Goal: Browse casually: Explore the website without a specific task or goal

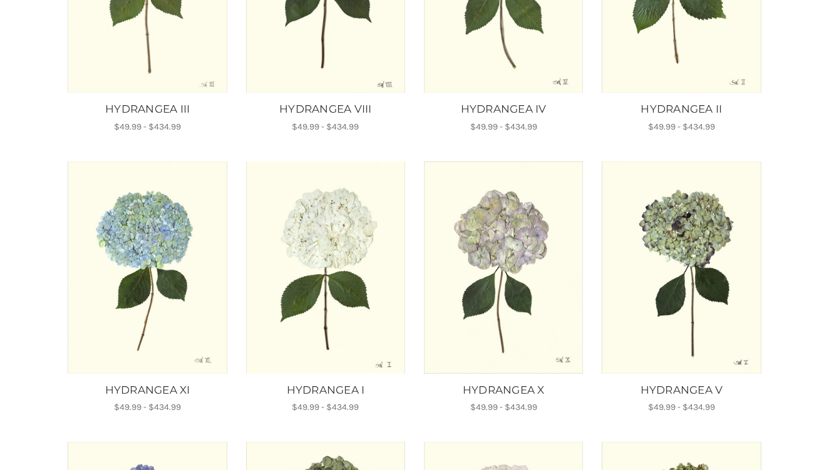
scroll to position [362, 0]
click at [163, 223] on img "HYDRANGEA XI, Price range from $49.99 to $434.99\a\a" at bounding box center [147, 268] width 161 height 212
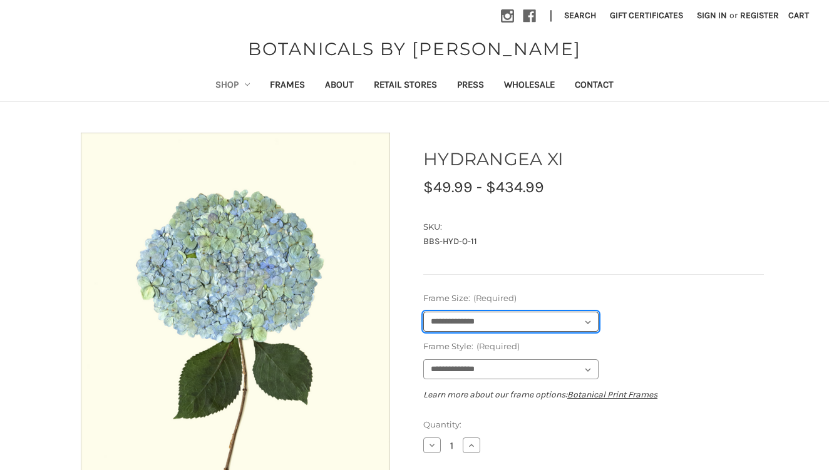
select select "****"
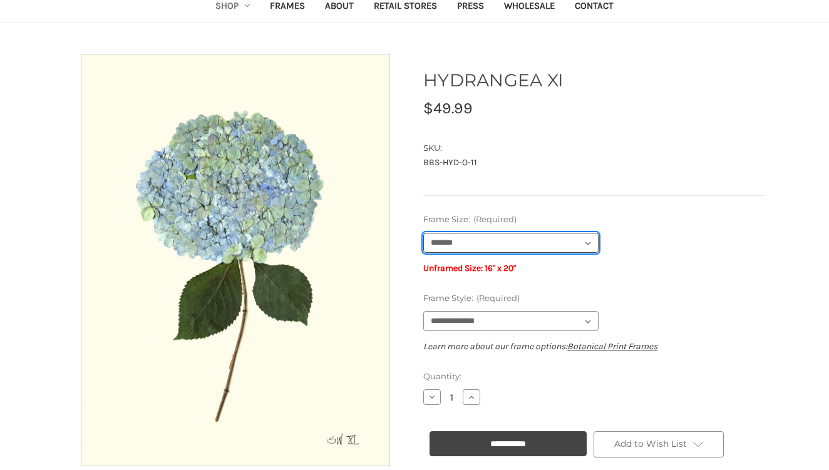
scroll to position [85, 0]
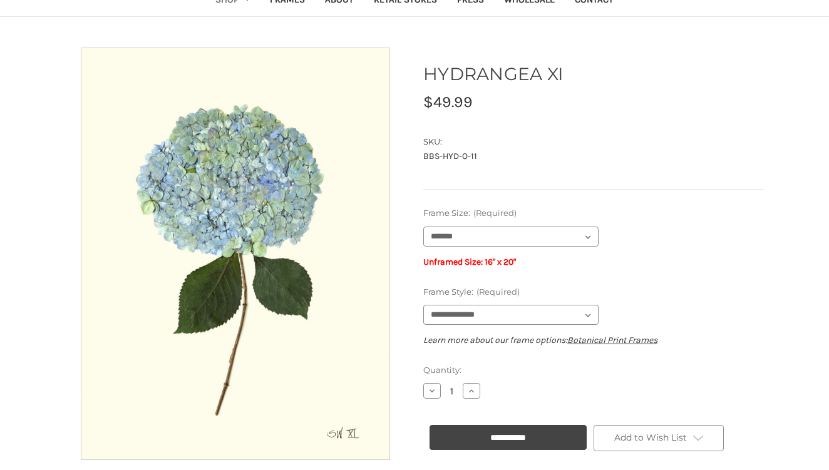
click at [650, 192] on section "HYDRANGEA XI MSRP: Was: Now: $49.99 (You save ) SKU: BBS-HYD-O-11 UPC:" at bounding box center [593, 128] width 358 height 160
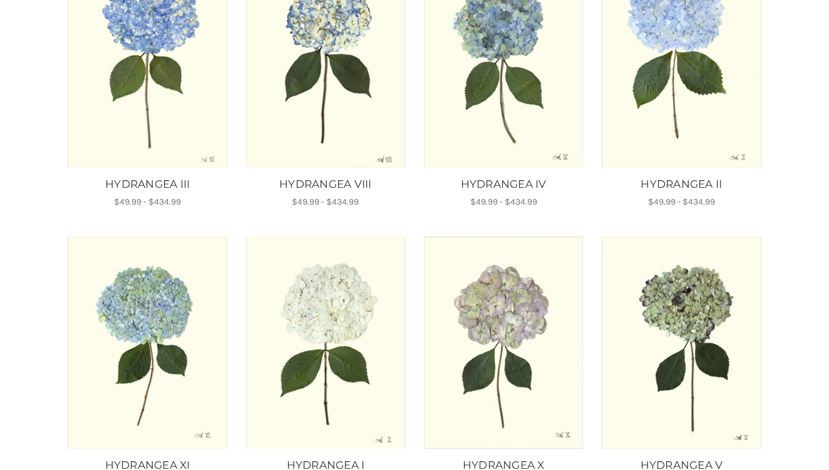
scroll to position [280, 0]
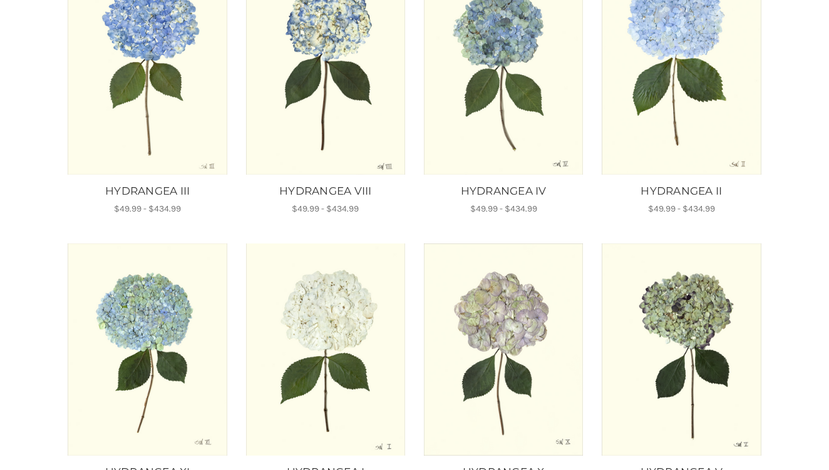
click at [195, 116] on img "HYDRANGEA III, Price range from $49.99 to $434.99\a\a" at bounding box center [147, 68] width 161 height 212
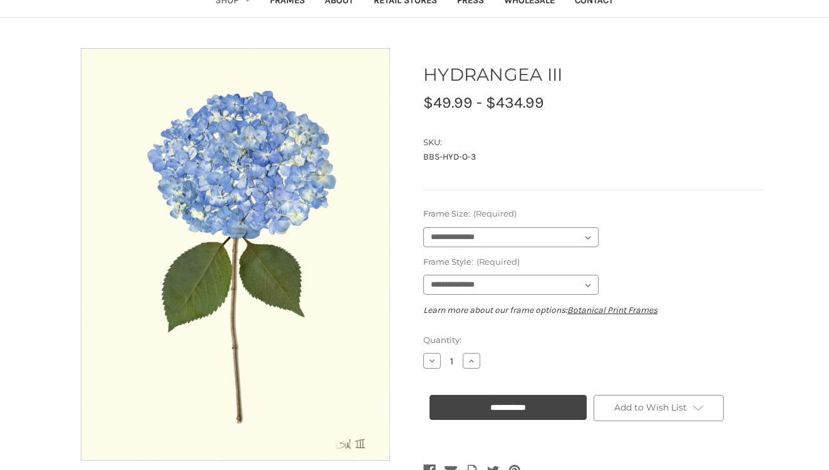
scroll to position [89, 0]
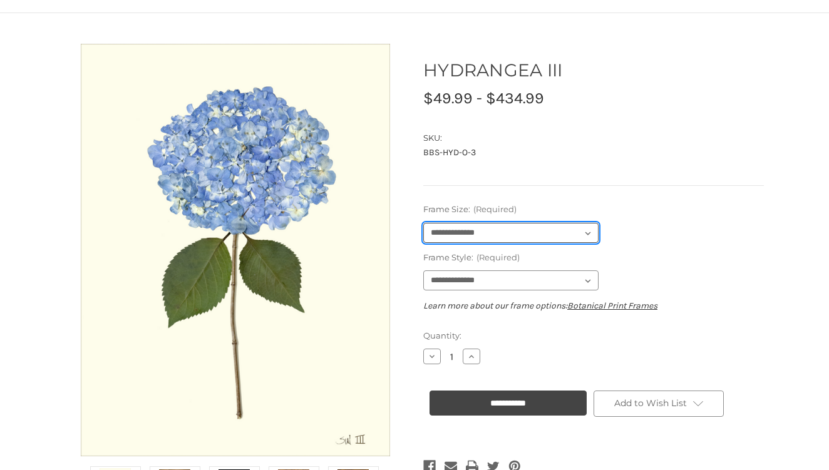
select select "****"
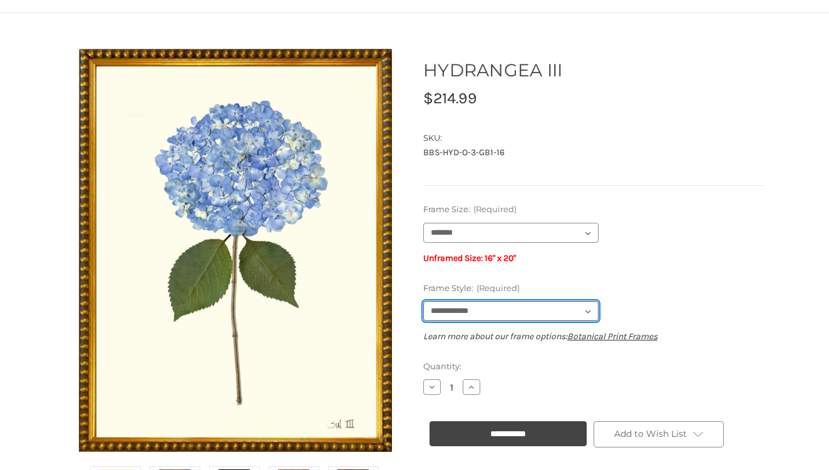
select select "****"
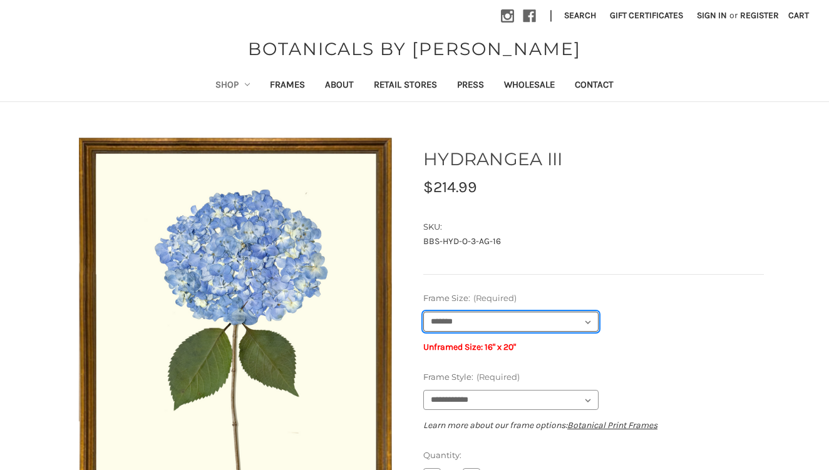
scroll to position [0, 0]
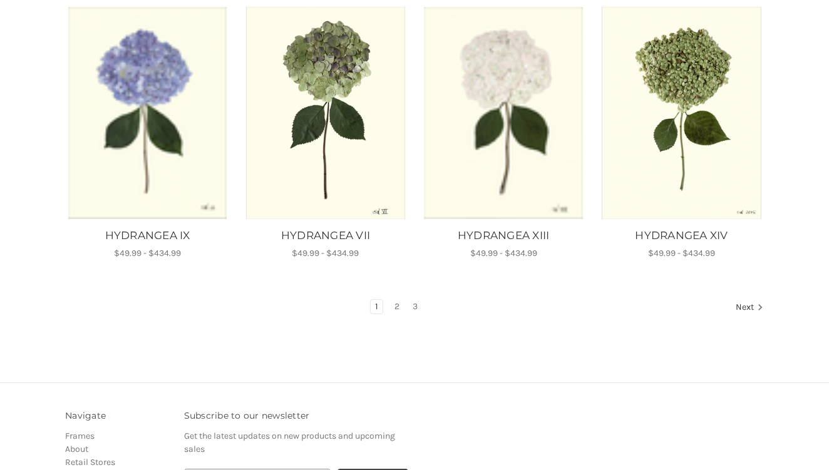
scroll to position [838, 0]
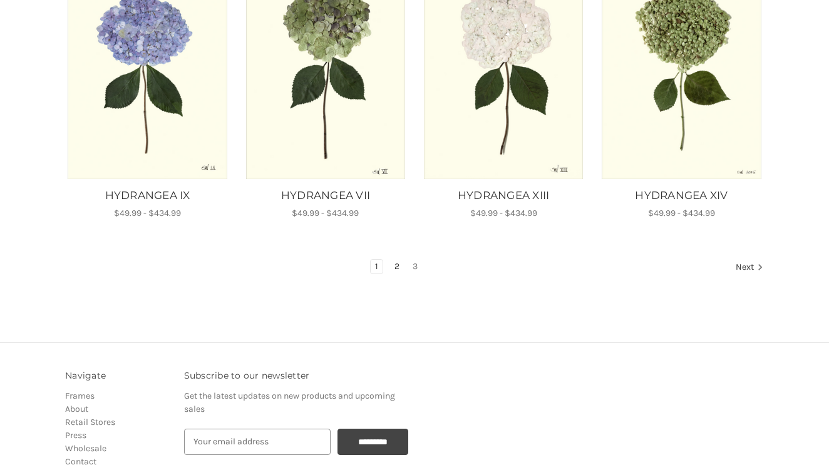
click at [391, 267] on link "2" at bounding box center [397, 267] width 14 height 14
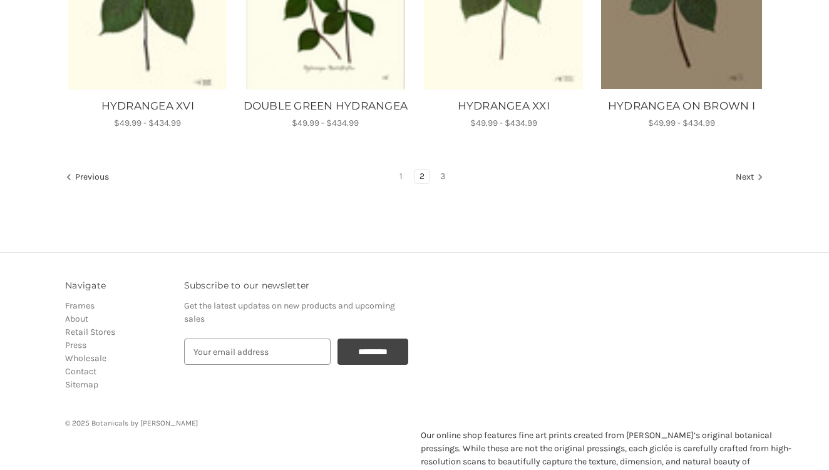
scroll to position [944, 0]
click at [443, 183] on link "3" at bounding box center [443, 176] width 14 height 14
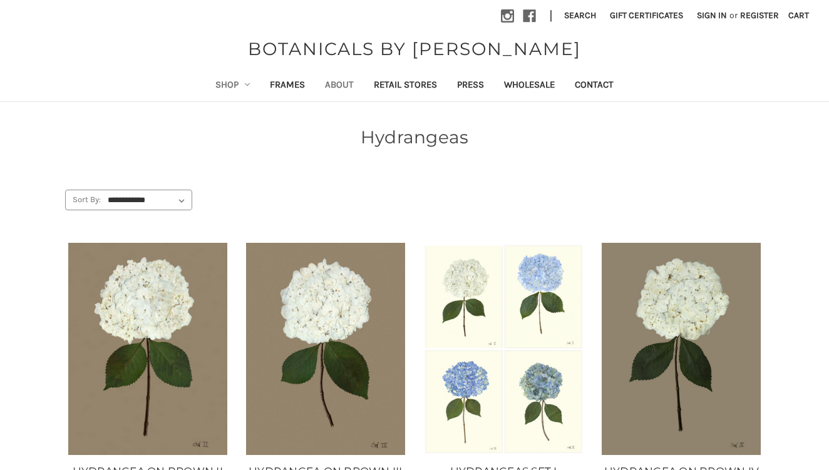
click at [332, 84] on link "About" at bounding box center [339, 86] width 49 height 31
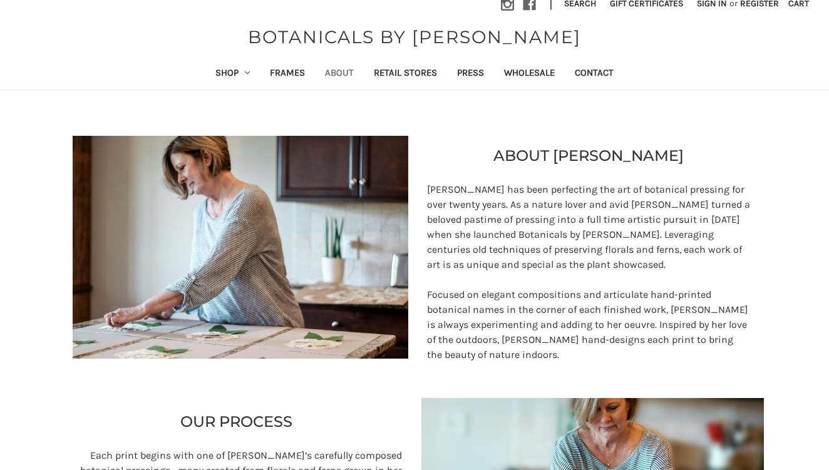
scroll to position [12, 0]
click at [286, 71] on link "Frames" at bounding box center [287, 74] width 55 height 31
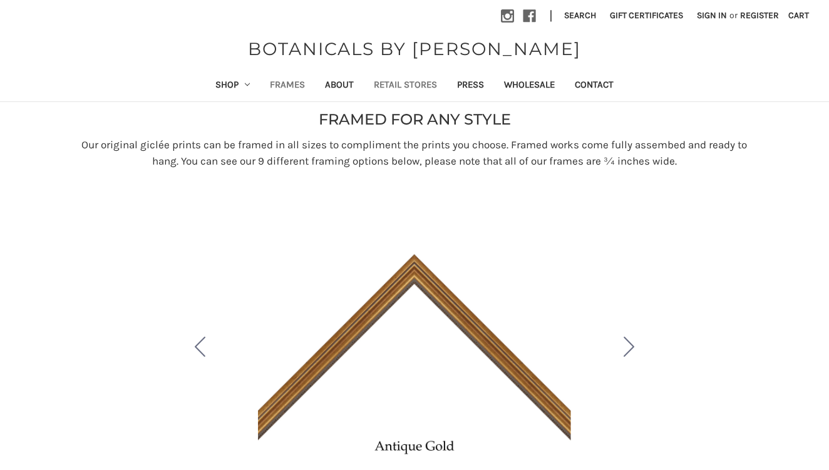
click at [419, 83] on link "Retail Stores" at bounding box center [405, 86] width 83 height 31
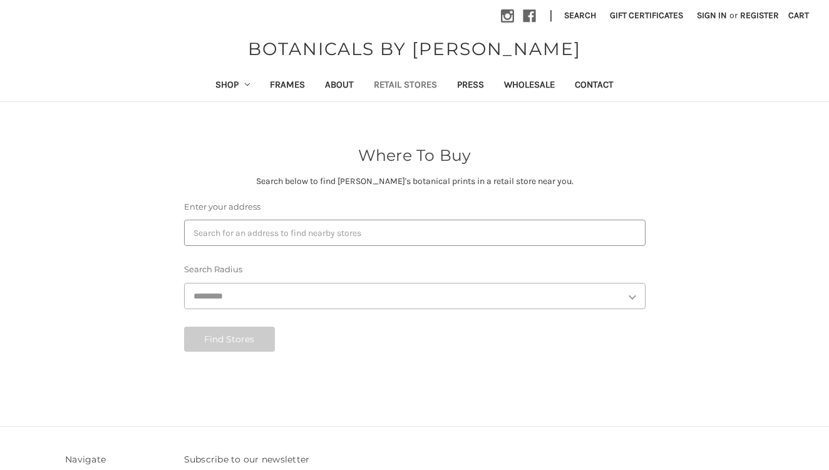
select select "***"
click at [325, 85] on link "About" at bounding box center [339, 86] width 49 height 31
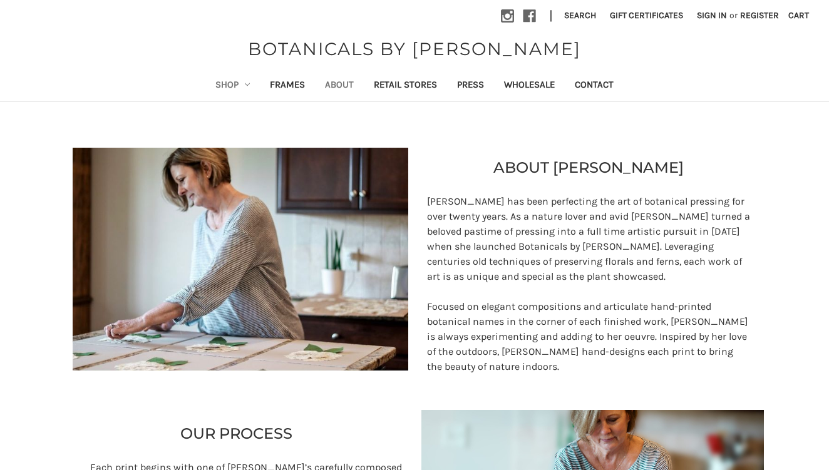
click at [205, 84] on link "Shop" at bounding box center [232, 86] width 55 height 31
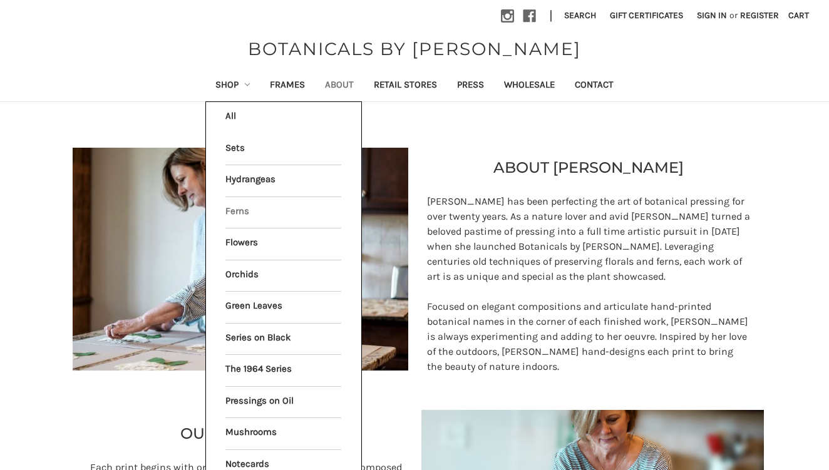
click at [225, 210] on link "Ferns" at bounding box center [283, 212] width 116 height 31
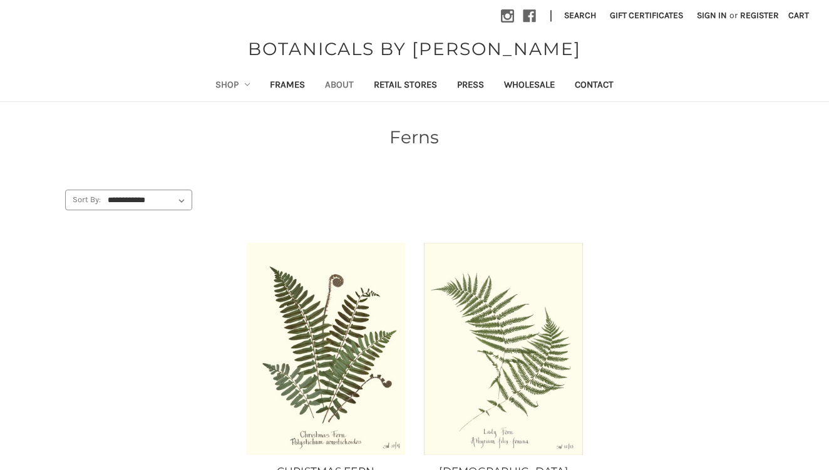
click at [337, 85] on link "About" at bounding box center [339, 86] width 49 height 31
